Goal: Navigation & Orientation: Find specific page/section

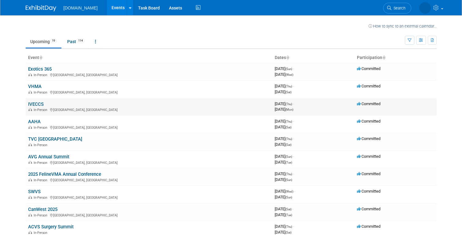
click at [34, 105] on link "IVECCS" at bounding box center [36, 103] width 16 height 5
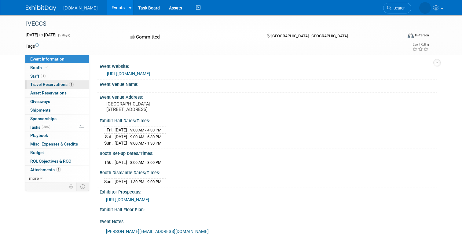
click at [57, 83] on span "Travel Reservations 1" at bounding box center [51, 84] width 43 height 5
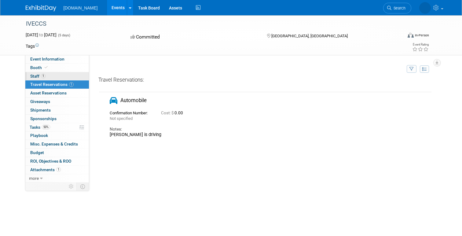
click at [34, 76] on span "Staff 1" at bounding box center [37, 76] width 15 height 5
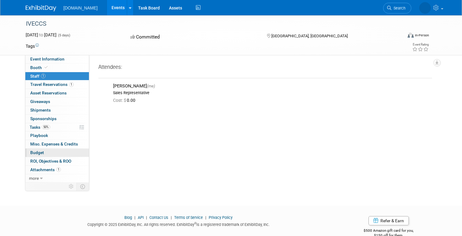
click at [35, 153] on span "Budget" at bounding box center [37, 152] width 14 height 5
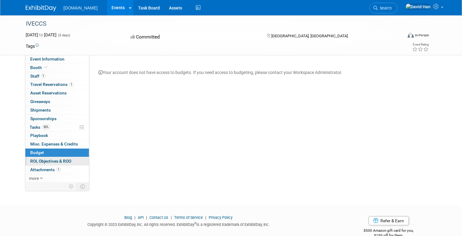
click at [36, 161] on span "ROI, Objectives & ROO 0" at bounding box center [50, 160] width 41 height 5
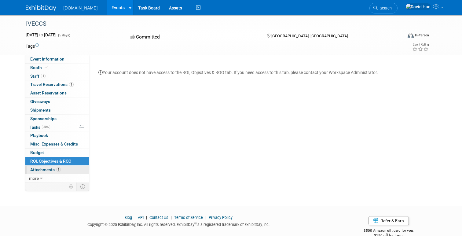
click at [35, 169] on span "Attachments 1" at bounding box center [45, 169] width 31 height 5
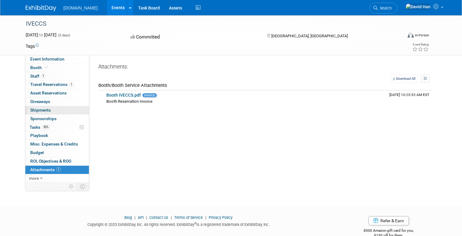
click at [42, 110] on span "Shipments 0" at bounding box center [40, 109] width 20 height 5
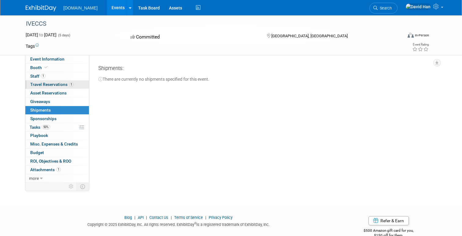
click at [45, 85] on span "Travel Reservations 1" at bounding box center [51, 84] width 43 height 5
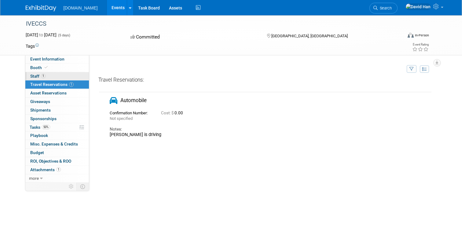
click at [39, 75] on span "Staff 1" at bounding box center [37, 76] width 15 height 5
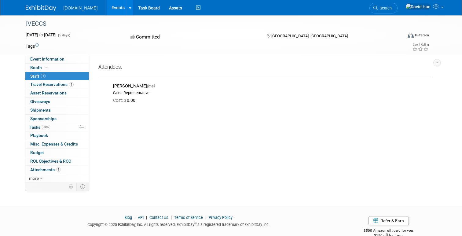
click at [46, 8] on img at bounding box center [41, 8] width 31 height 6
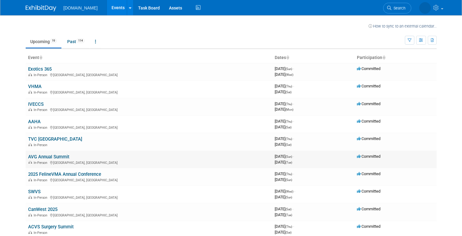
click at [51, 158] on link "AVG Annual Summit" at bounding box center [48, 156] width 41 height 5
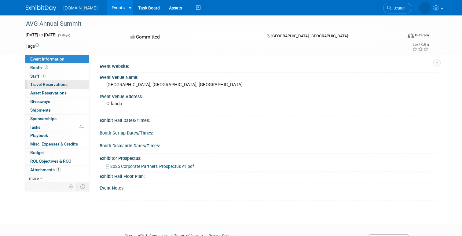
click at [53, 86] on span "Travel Reservations 0" at bounding box center [48, 84] width 37 height 5
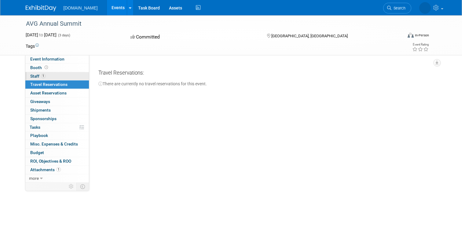
click at [37, 76] on span "Staff 1" at bounding box center [37, 76] width 15 height 5
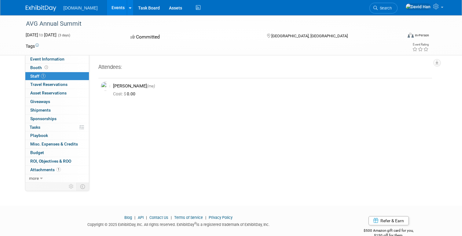
click at [33, 7] on img at bounding box center [41, 8] width 31 height 6
